Goal: Task Accomplishment & Management: Complete application form

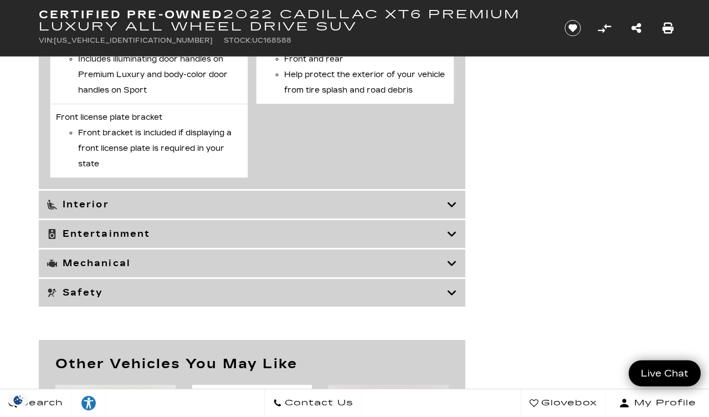
scroll to position [3587, 0]
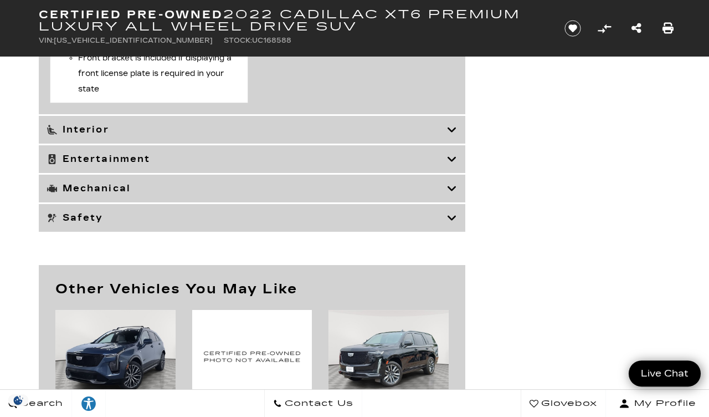
click at [454, 135] on icon at bounding box center [452, 129] width 10 height 11
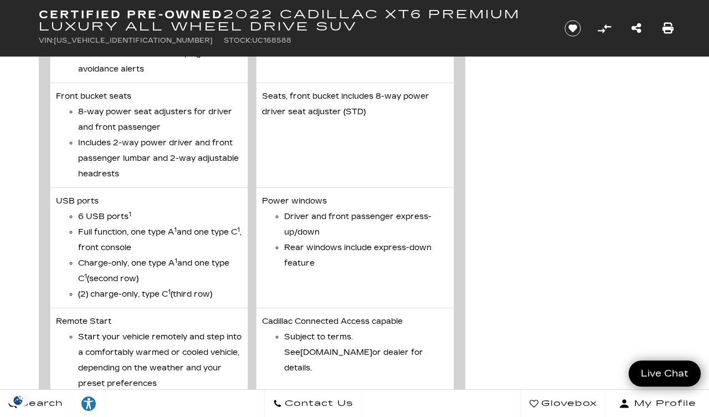
scroll to position [3180, 0]
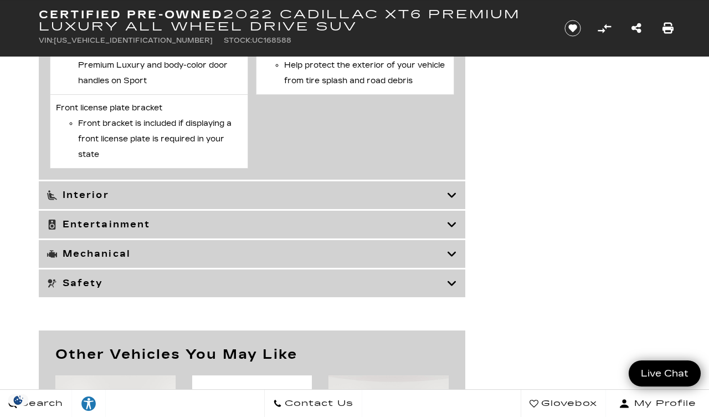
scroll to position [3520, 0]
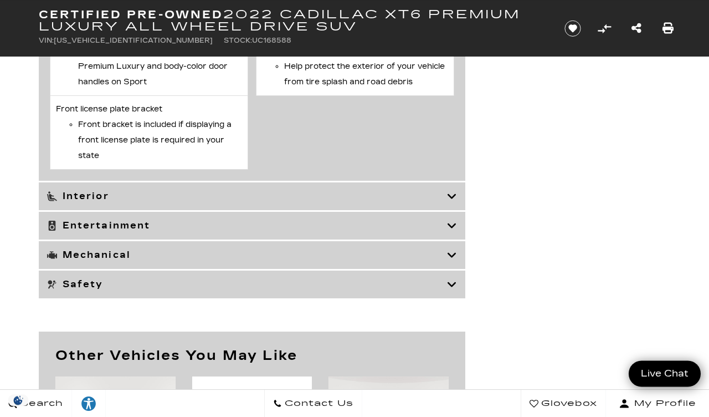
click at [451, 260] on icon at bounding box center [452, 254] width 10 height 11
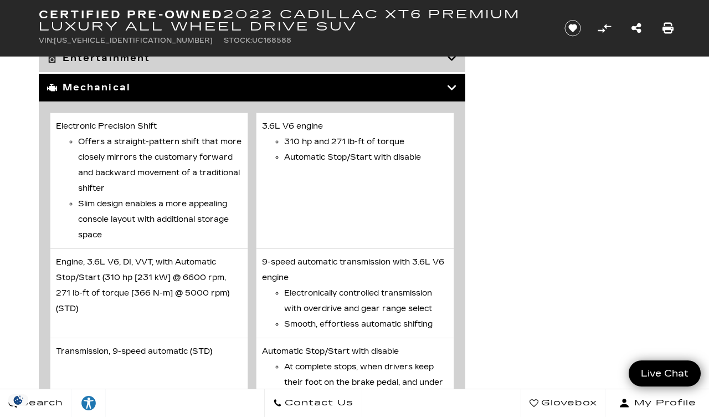
scroll to position [2218, 0]
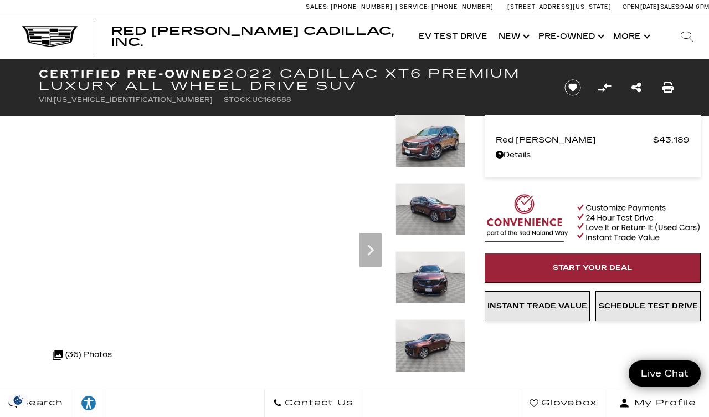
click at [453, 148] on img at bounding box center [431, 141] width 70 height 53
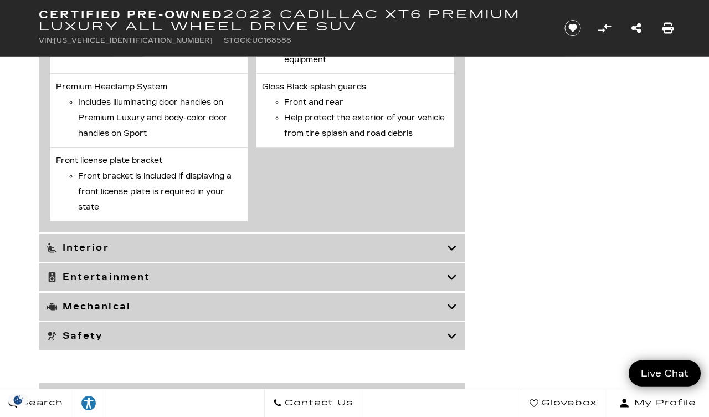
scroll to position [3468, 0]
click at [454, 284] on icon at bounding box center [452, 278] width 10 height 11
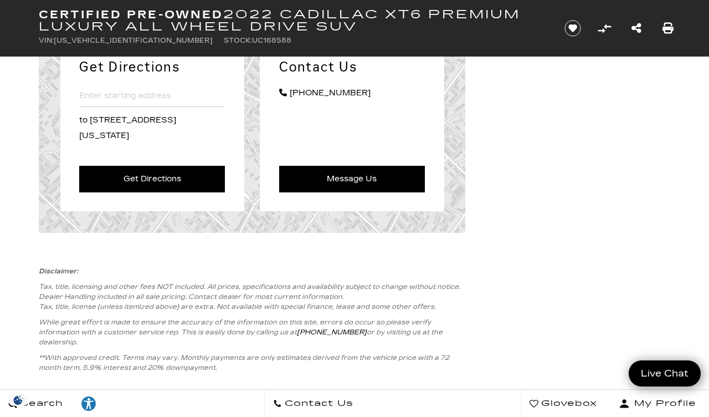
scroll to position [3237, 0]
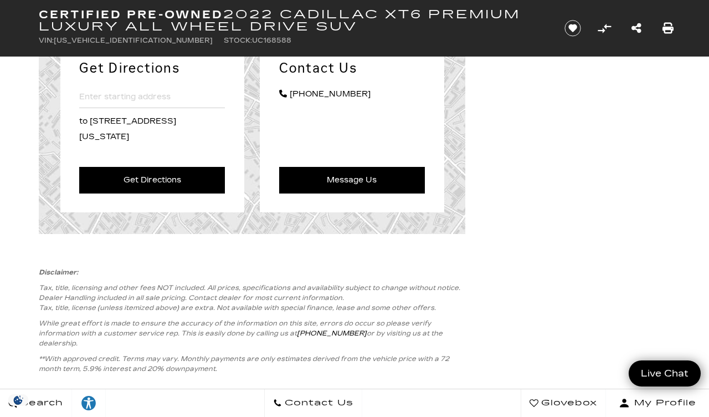
click at [556, 180] on div "Get Directions Please enter an address to 990 Motor City Drive - Colorado Sprin…" at bounding box center [354, 126] width 665 height 216
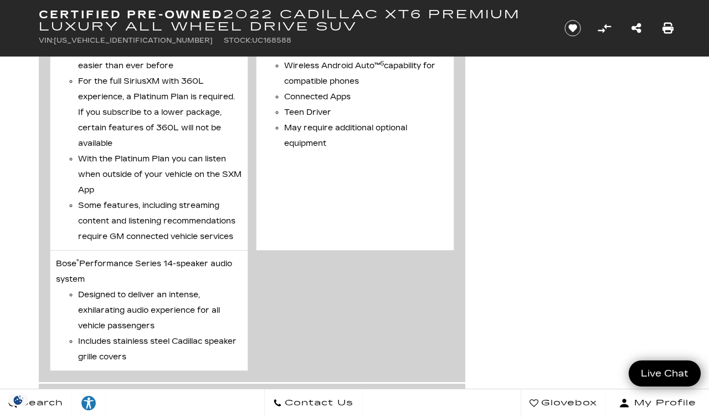
scroll to position [2515, 0]
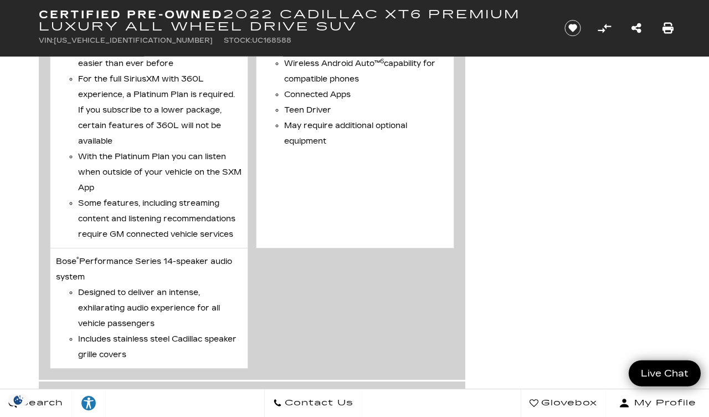
click at [353, 411] on span "Contact Us" at bounding box center [317, 403] width 71 height 16
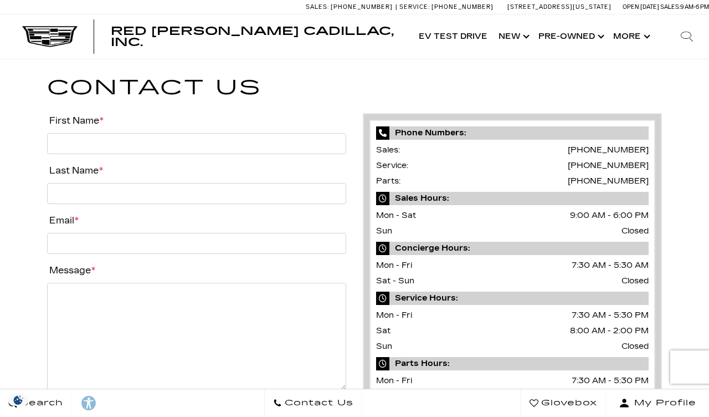
scroll to position [6, 0]
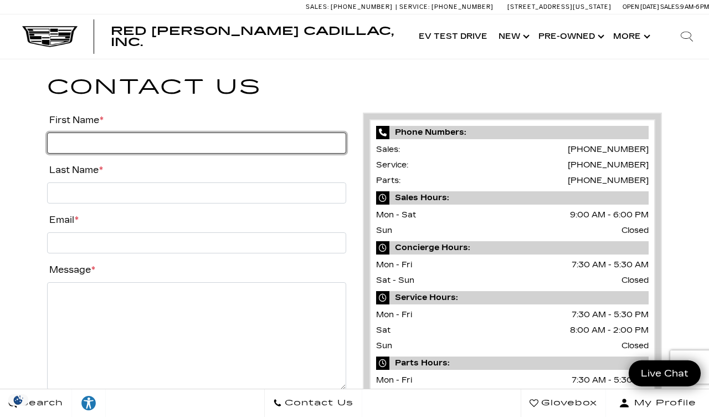
click at [174, 141] on input "First Name *" at bounding box center [196, 142] width 299 height 21
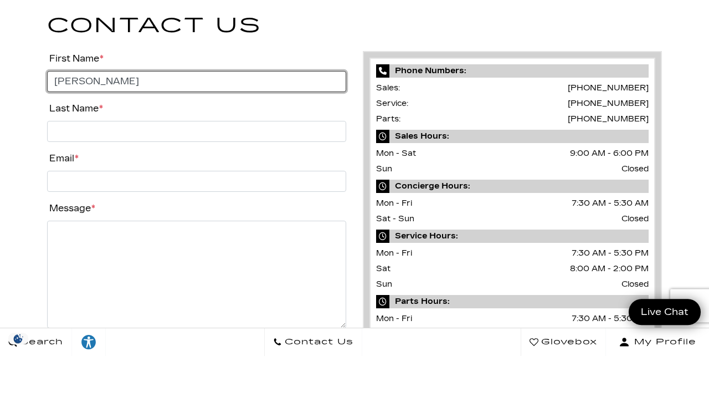
type input "[PERSON_NAME]"
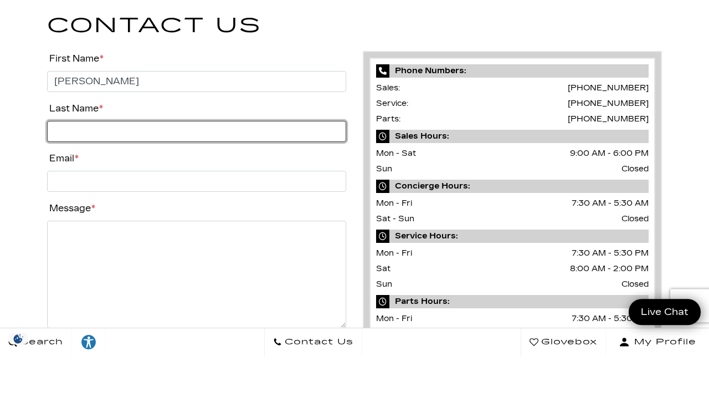
click at [222, 182] on input "Last Name *" at bounding box center [196, 192] width 299 height 21
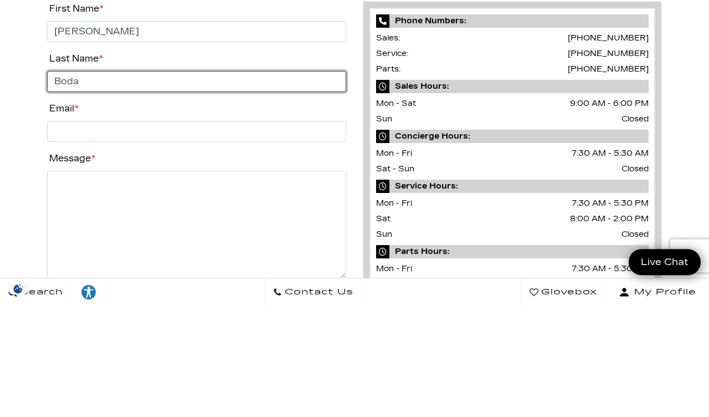
type input "Boda"
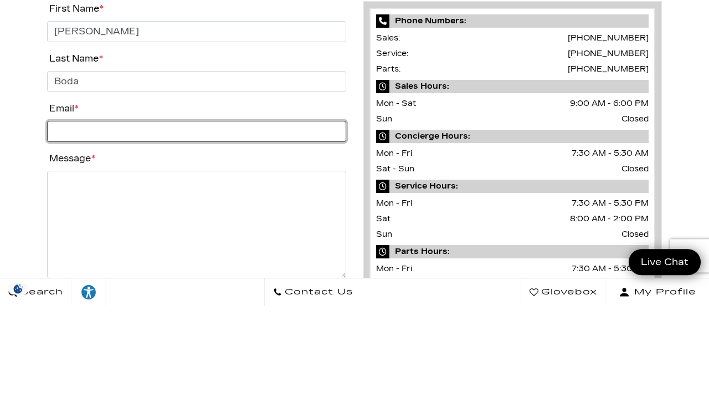
click at [192, 232] on input "Email *" at bounding box center [196, 242] width 299 height 21
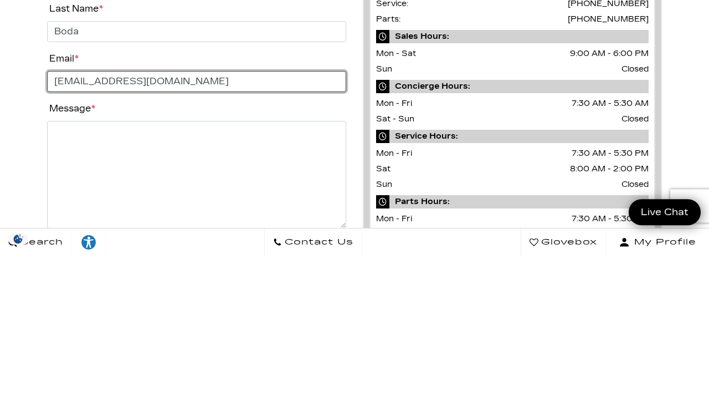
type input "[EMAIL_ADDRESS][DOMAIN_NAME]"
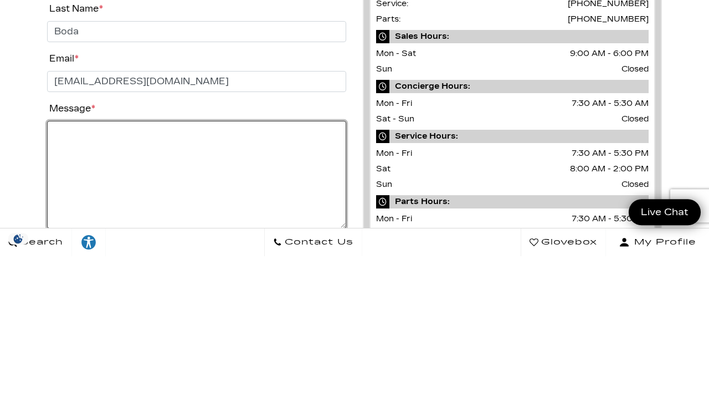
click at [234, 282] on textarea "Message *" at bounding box center [196, 335] width 299 height 107
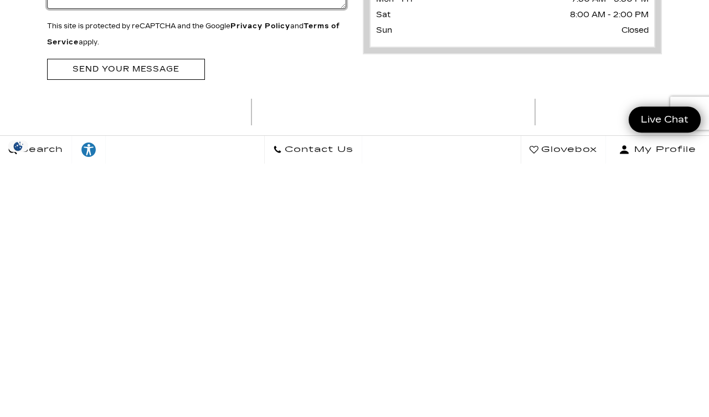
scroll to position [134, 0]
type textarea "Do you still have in stock the 2022 AT6 in stock"
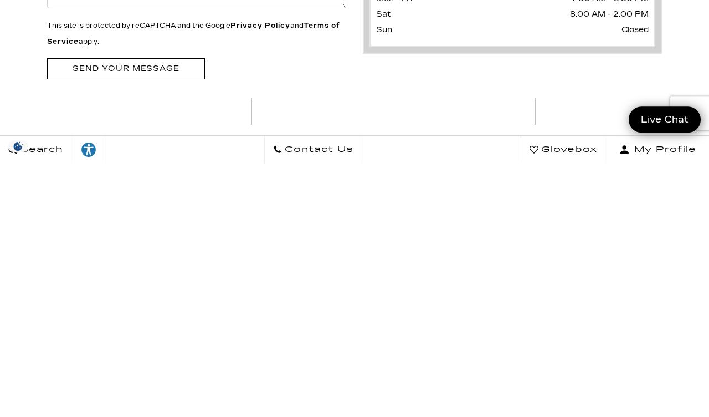
click at [173, 312] on input "Send your message" at bounding box center [126, 322] width 158 height 20
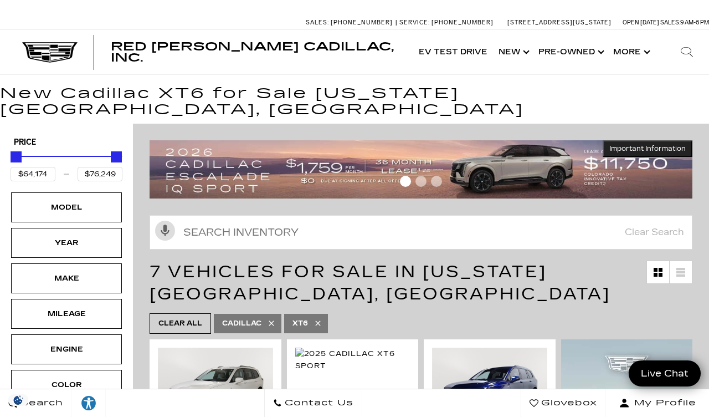
click at [580, 54] on link "Show Pre-Owned" at bounding box center [570, 52] width 75 height 44
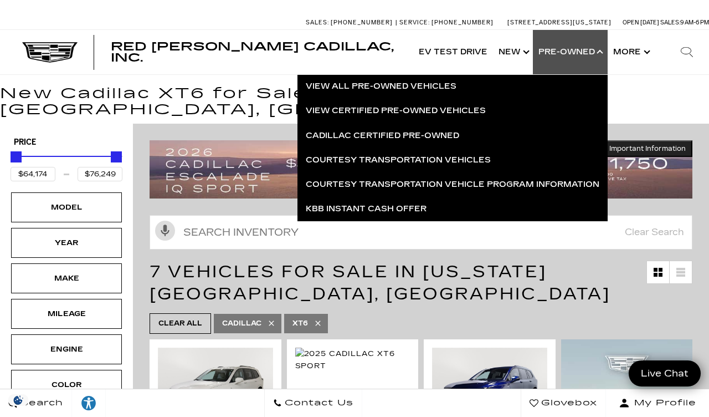
click at [457, 112] on link "View Certified Pre-Owned Vehicles" at bounding box center [453, 111] width 310 height 24
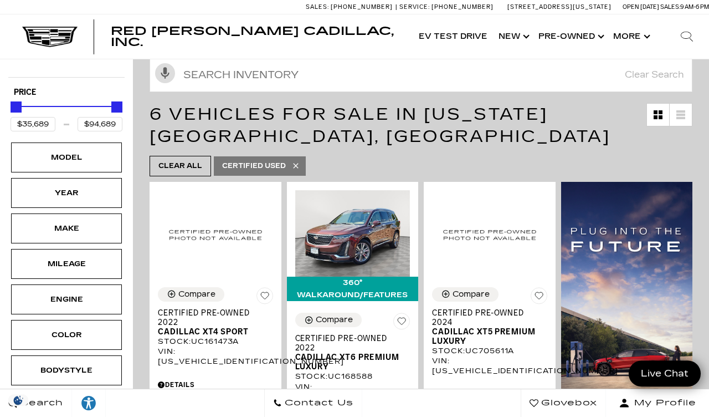
scroll to position [152, 0]
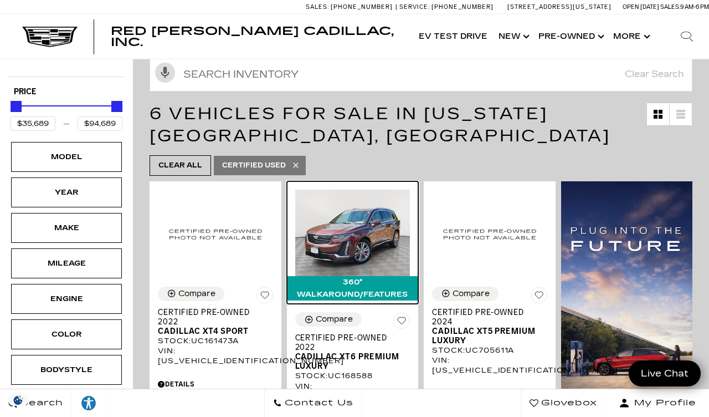
click at [360, 246] on img at bounding box center [352, 232] width 115 height 86
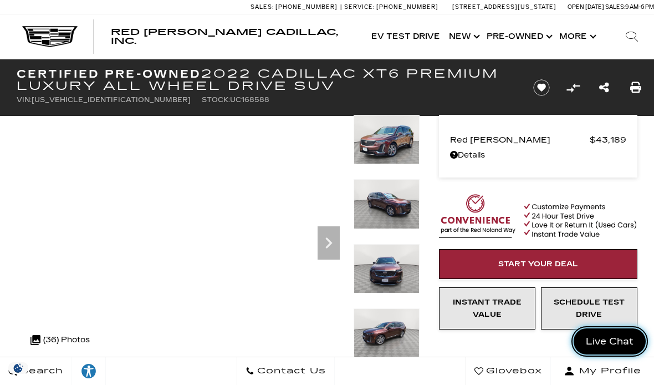
click at [609, 341] on span "Live Chat" at bounding box center [609, 341] width 59 height 13
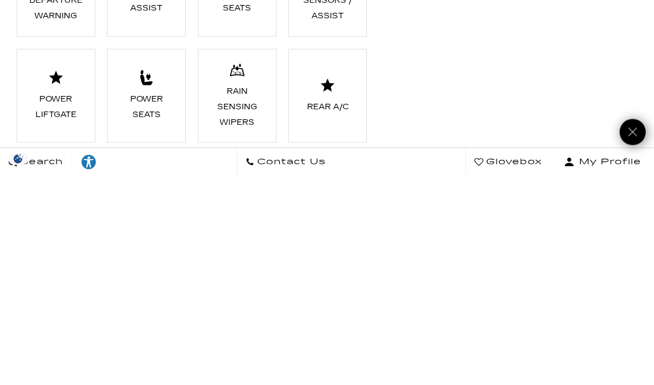
scroll to position [1253, 0]
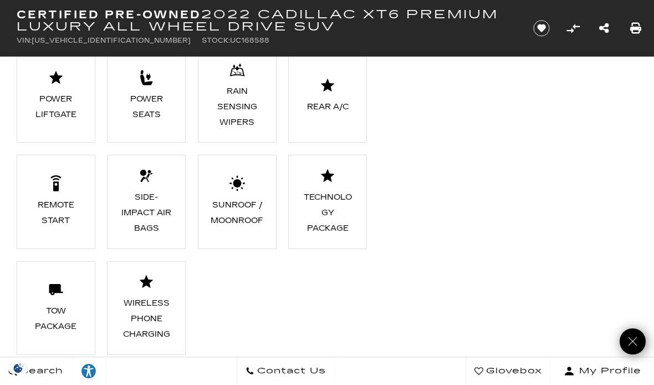
click at [325, 279] on ul "AWD Adaptive Cruise Control Android Auto Apple CarPlay Automatic Climate Contro…" at bounding box center [218, 49] width 403 height 636
click at [627, 337] on icon "Close" at bounding box center [632, 341] width 13 height 13
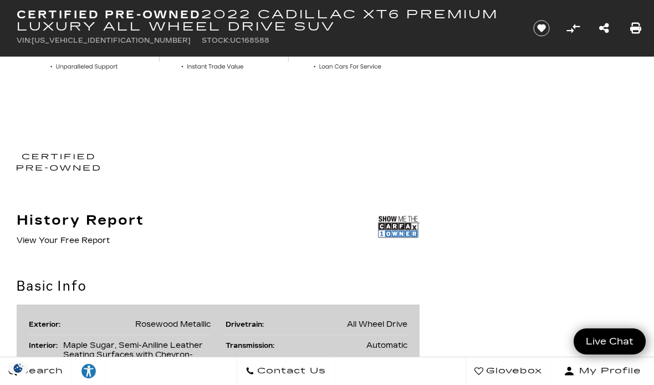
scroll to position [488, 0]
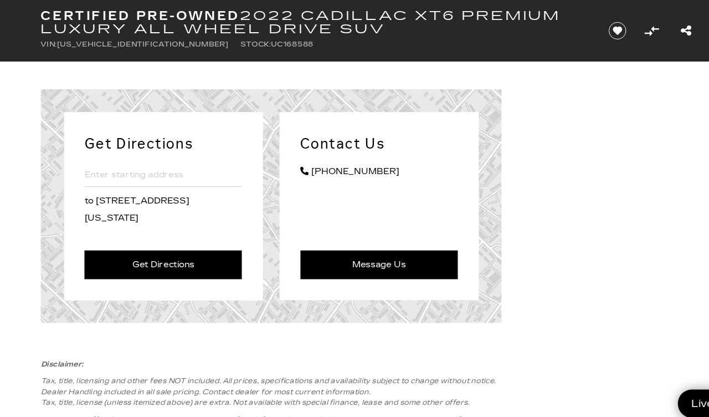
scroll to position [4021, 0]
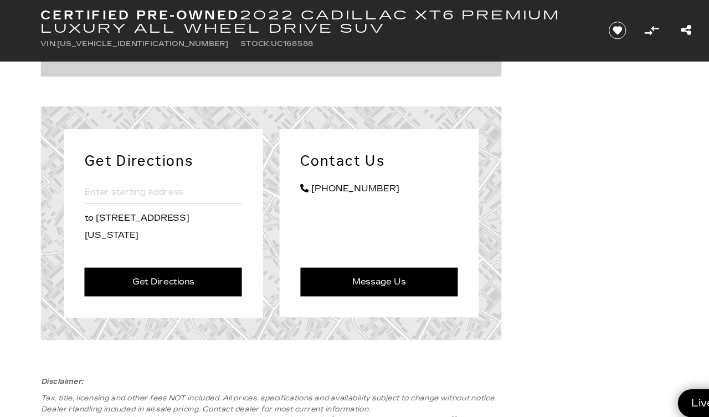
click at [491, 133] on div "Get Directions Please enter an address to 990 Motor City Drive - Colorado Sprin…" at bounding box center [354, 207] width 665 height 216
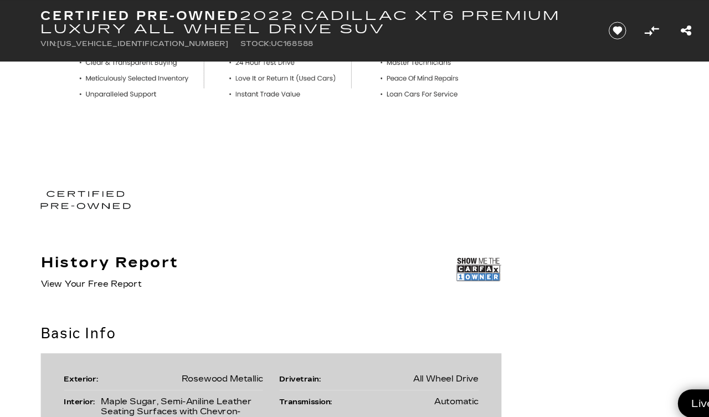
scroll to position [510, 0]
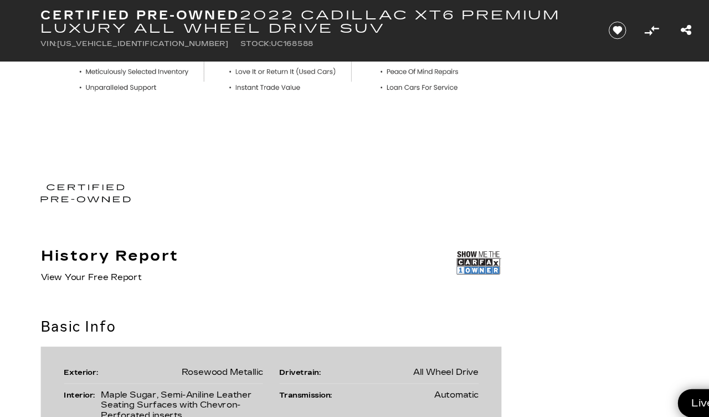
click at [446, 243] on img at bounding box center [445, 243] width 42 height 28
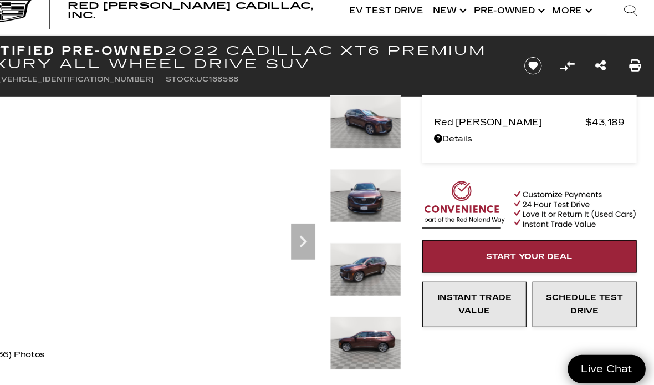
scroll to position [25, 0]
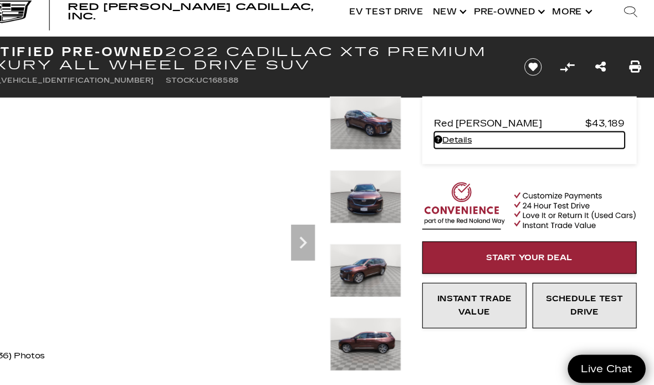
click at [450, 130] on link "Details - about pricing for: Certified Pre-Owned 2022 Cadillac XT6 Premium Luxu…" at bounding box center [538, 130] width 176 height 16
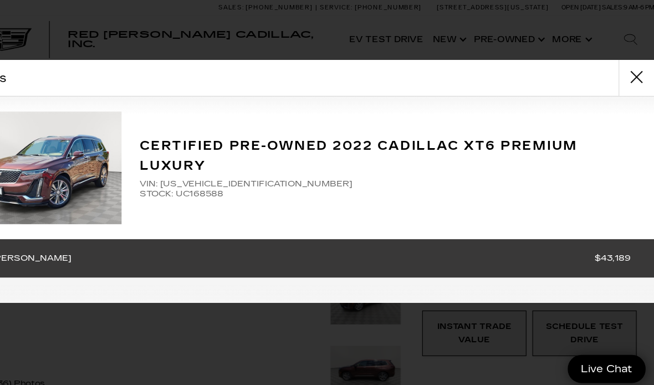
scroll to position [0, 0]
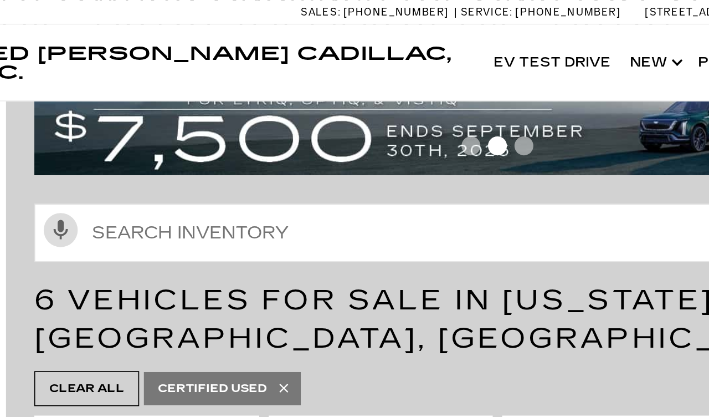
scroll to position [95, 0]
